Goal: Task Accomplishment & Management: Manage account settings

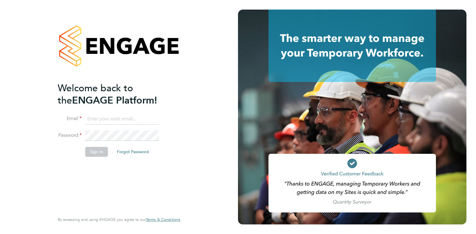
click at [102, 121] on input at bounding box center [122, 119] width 74 height 11
type input "[PERSON_NAME][EMAIL_ADDRESS][DOMAIN_NAME]"
click at [96, 152] on button "Sign In" at bounding box center [96, 152] width 23 height 10
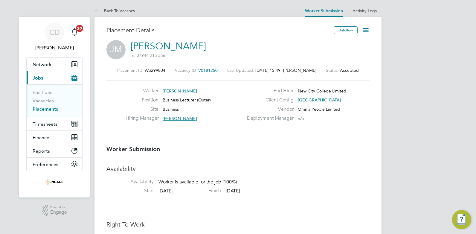
click at [365, 28] on icon at bounding box center [365, 29] width 7 height 7
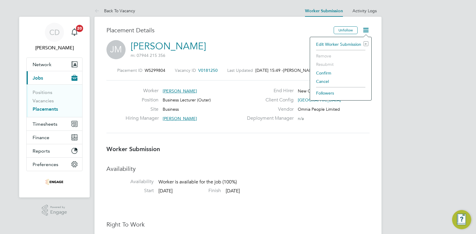
click at [341, 44] on li "Edit Worker Submission e" at bounding box center [340, 44] width 55 height 8
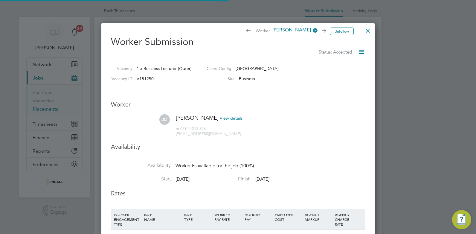
scroll to position [3, 3]
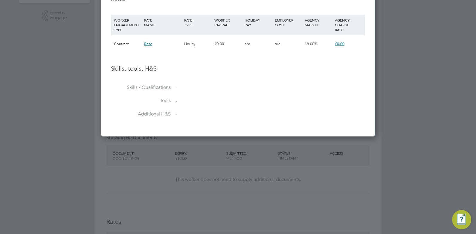
click at [148, 43] on span "Rate" at bounding box center [148, 43] width 8 height 5
click at [343, 42] on span "£0.00" at bounding box center [340, 43] width 10 height 5
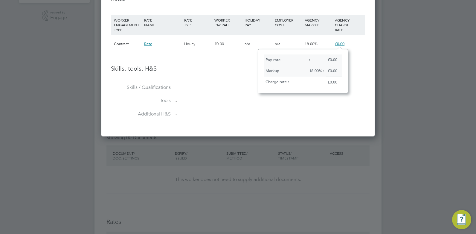
click at [360, 77] on li "Skills, tools, H&S" at bounding box center [238, 75] width 254 height 20
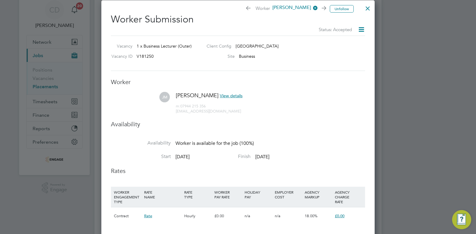
click at [359, 29] on icon at bounding box center [361, 29] width 7 height 7
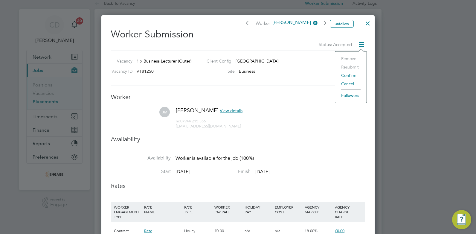
scroll to position [0, 0]
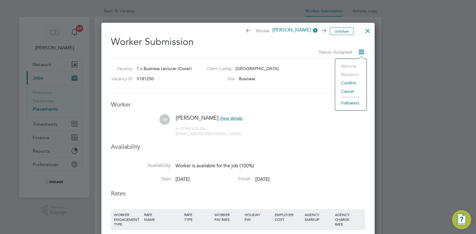
click at [346, 164] on li "Availability Worker is available for the job (100%) 94 out of 94 days of the jo…" at bounding box center [238, 168] width 254 height 13
click at [365, 50] on icon at bounding box center [361, 51] width 7 height 7
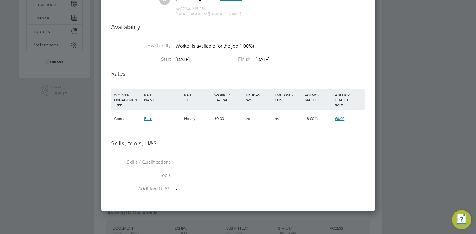
scroll to position [194, 0]
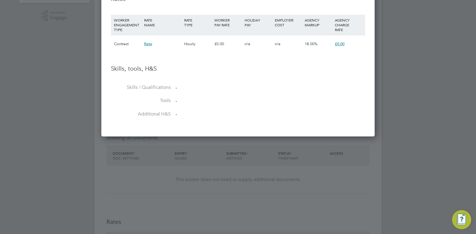
click at [232, 195] on div at bounding box center [238, 117] width 476 height 234
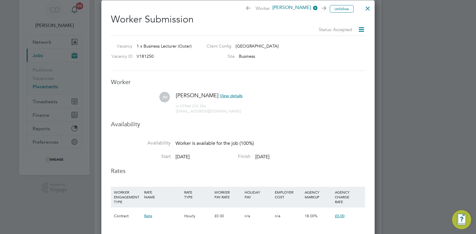
scroll to position [0, 0]
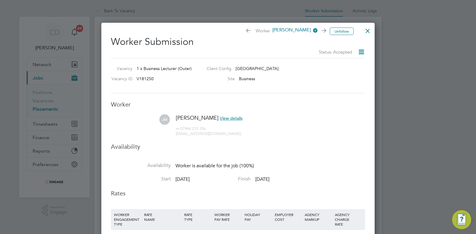
click at [363, 51] on icon at bounding box center [361, 51] width 7 height 7
click at [351, 83] on li "Confirm" at bounding box center [350, 83] width 25 height 8
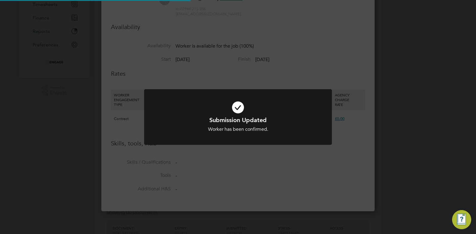
scroll to position [18, 41]
click at [239, 165] on div "Submission Updated Worker has been confirmed. Cancel Okay" at bounding box center [238, 117] width 476 height 234
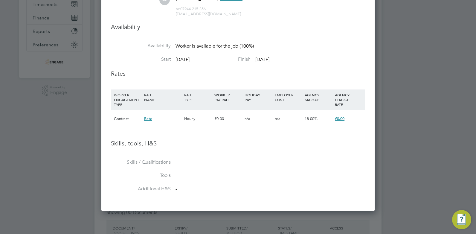
click at [340, 119] on span "£0.00" at bounding box center [340, 118] width 10 height 5
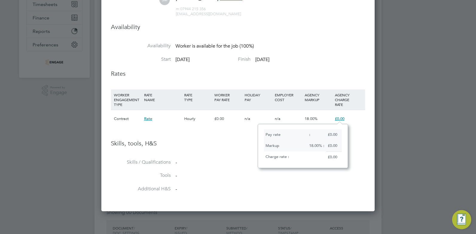
scroll to position [44, 90]
click at [253, 138] on li "WORKER ENGAGEMENT TYPE RATE NAME RATE TYPE WORKER PAY RATE HOLIDAY PAY EMPLOYER…" at bounding box center [238, 114] width 254 height 50
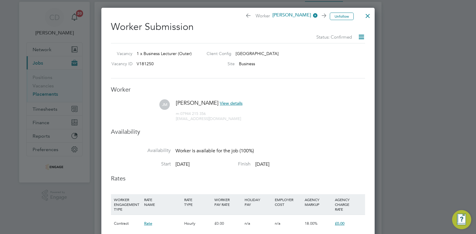
scroll to position [7, 0]
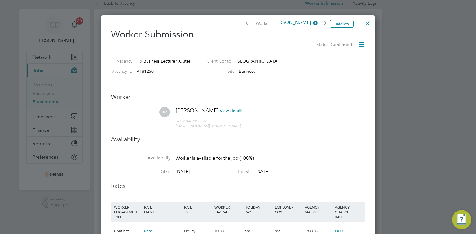
click at [365, 42] on icon at bounding box center [361, 44] width 7 height 7
click at [351, 66] on li "Resubmit" at bounding box center [351, 67] width 25 height 8
click at [312, 23] on icon at bounding box center [312, 23] width 0 height 8
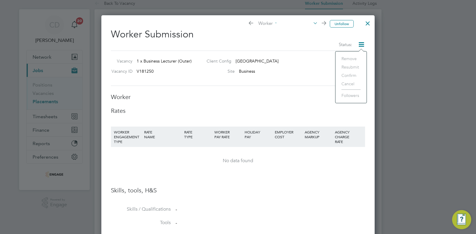
click at [244, 99] on h3 "Worker" at bounding box center [238, 97] width 254 height 8
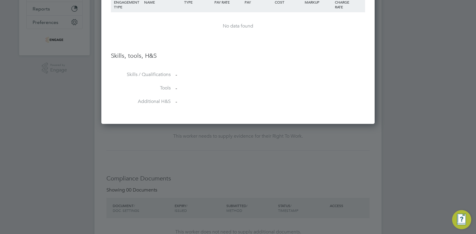
scroll to position [284, 0]
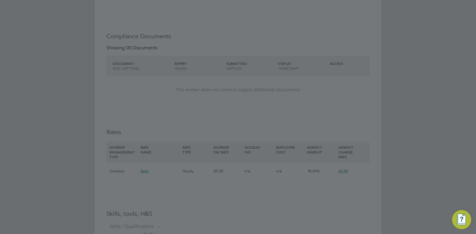
click at [290, 97] on div at bounding box center [238, 117] width 476 height 234
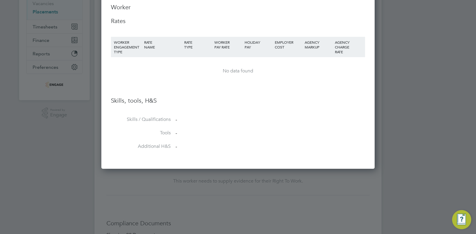
scroll to position [0, 0]
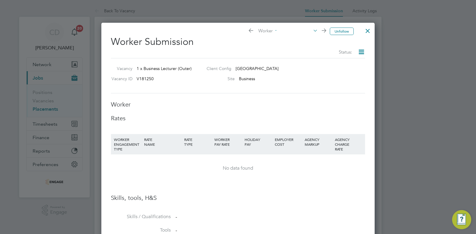
click at [367, 30] on div at bounding box center [368, 29] width 11 height 11
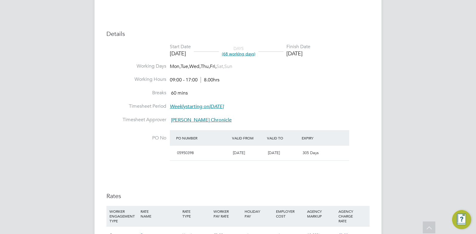
scroll to position [344, 0]
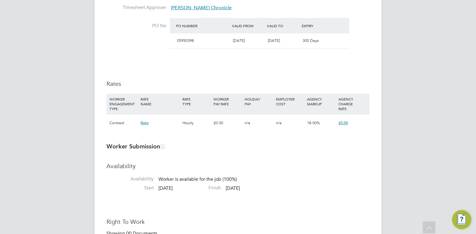
click at [145, 122] on span "Rate" at bounding box center [145, 122] width 8 height 5
click at [344, 124] on span "£0.00" at bounding box center [344, 122] width 10 height 5
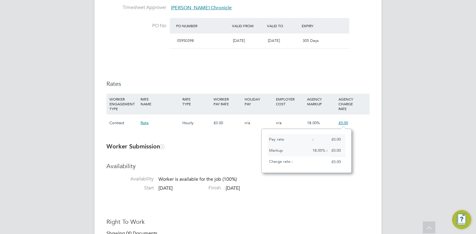
click at [344, 124] on span "£0.00" at bounding box center [344, 122] width 10 height 5
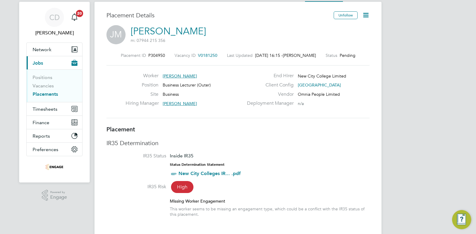
click at [366, 16] on icon at bounding box center [365, 14] width 7 height 7
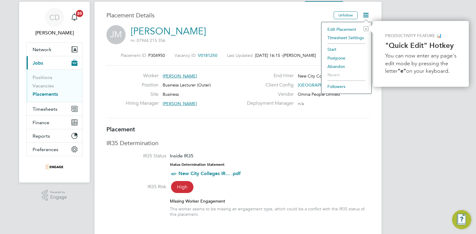
click at [337, 29] on li "Edit Placement e" at bounding box center [347, 29] width 44 height 8
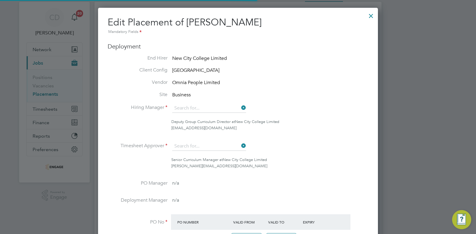
type input "[PERSON_NAME]"
type input "[PERSON_NAME] Chronicle"
type input "[DATE]"
type input "09:00"
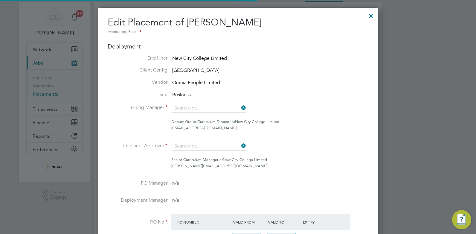
type input "17:00"
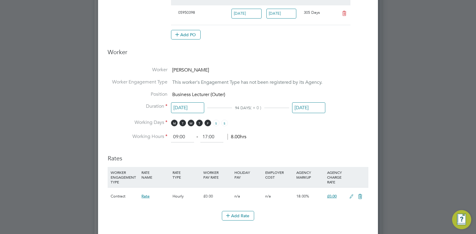
click at [349, 194] on icon at bounding box center [351, 196] width 7 height 5
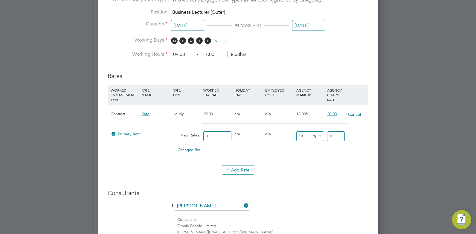
click at [220, 135] on input "0" at bounding box center [217, 136] width 28 height 10
type input "4"
type input "4.72"
type input "40"
type input "47.2"
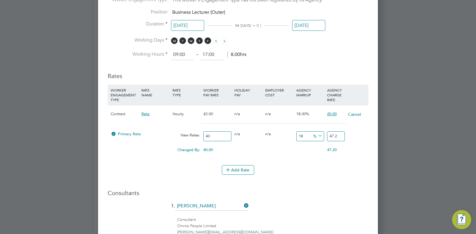
type input "40"
click at [317, 135] on icon at bounding box center [317, 136] width 0 height 8
click at [305, 133] on input "18" at bounding box center [310, 136] width 28 height 10
drag, startPoint x: 303, startPoint y: 135, endPoint x: 299, endPoint y: 135, distance: 4.8
click at [299, 135] on input "18" at bounding box center [310, 136] width 28 height 10
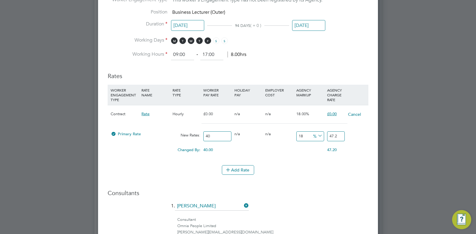
type input "2"
type input "40.8"
type input "23"
type input "49.2"
type input "23"
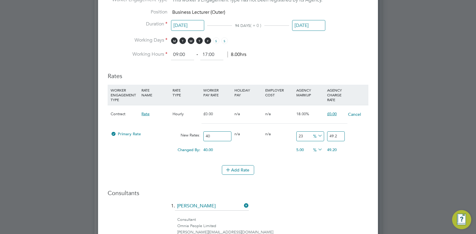
drag, startPoint x: 213, startPoint y: 136, endPoint x: 209, endPoint y: 135, distance: 4.9
click at [209, 135] on input "40" at bounding box center [217, 136] width 28 height 10
type input "42"
type input "51.66"
drag, startPoint x: 212, startPoint y: 136, endPoint x: 208, endPoint y: 136, distance: 4.2
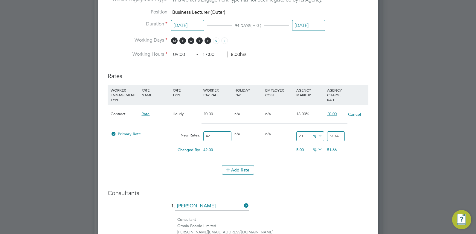
click at [208, 136] on input "42" at bounding box center [217, 136] width 28 height 10
type input "45"
type input "55.35"
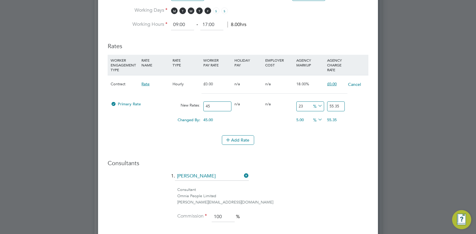
scroll to position [381, 0]
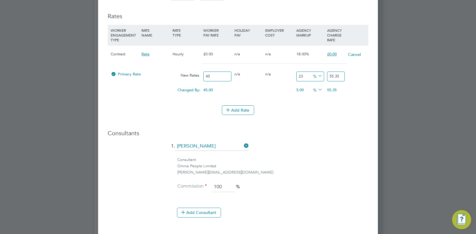
type input "45"
click at [340, 120] on li "Add Rate" at bounding box center [238, 113] width 261 height 16
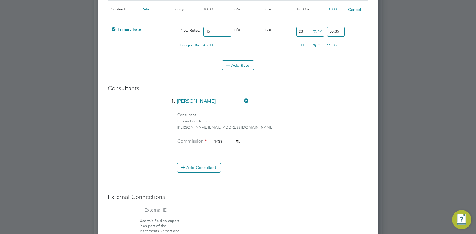
scroll to position [344, 0]
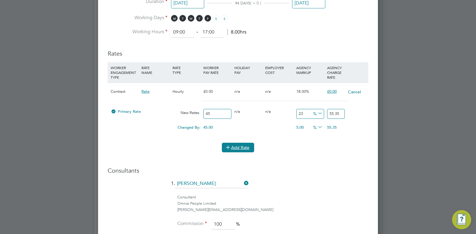
click at [232, 148] on button "Add Rate" at bounding box center [238, 148] width 32 height 10
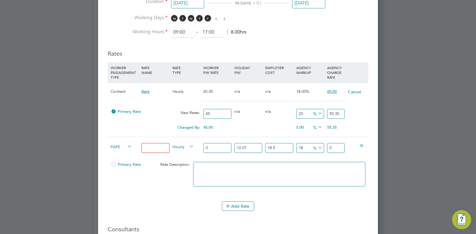
click at [362, 145] on icon at bounding box center [362, 145] width 4 height 4
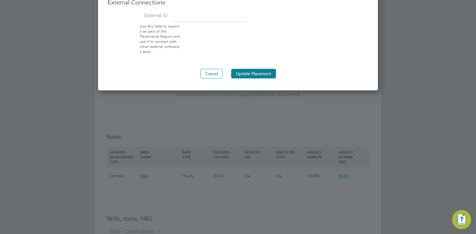
scroll to position [636, 0]
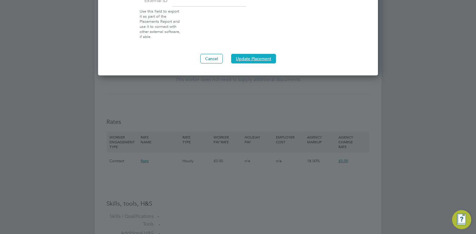
click at [243, 57] on button "Update Placement" at bounding box center [253, 59] width 45 height 10
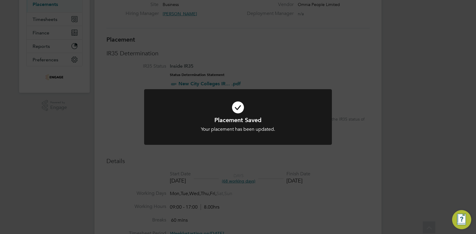
scroll to position [307, 0]
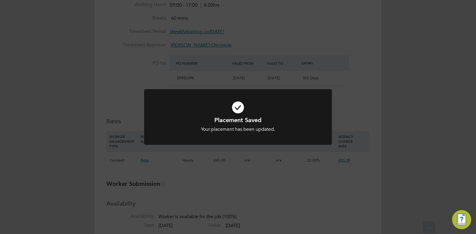
click at [312, 186] on div "Placement Saved Your placement has been updated. Cancel Okay" at bounding box center [238, 117] width 476 height 234
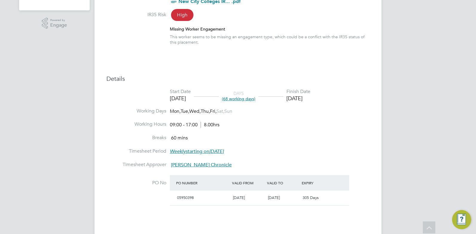
scroll to position [165, 0]
